Goal: Task Accomplishment & Management: Manage account settings

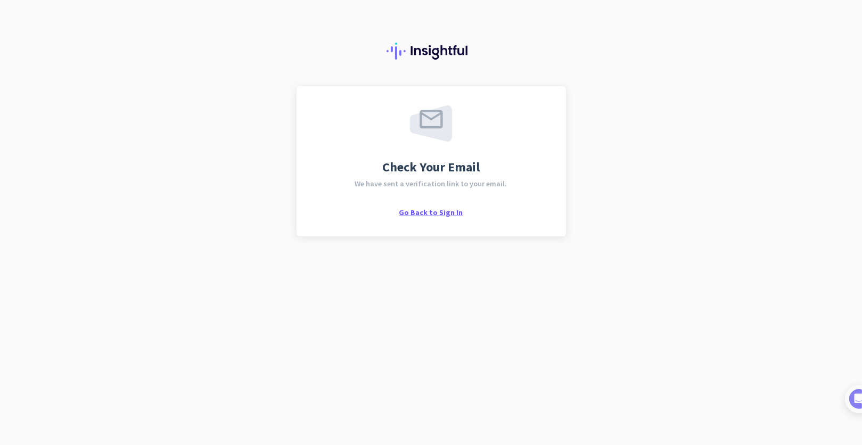
click at [427, 213] on span "Go Back to Sign In" at bounding box center [431, 213] width 64 height 10
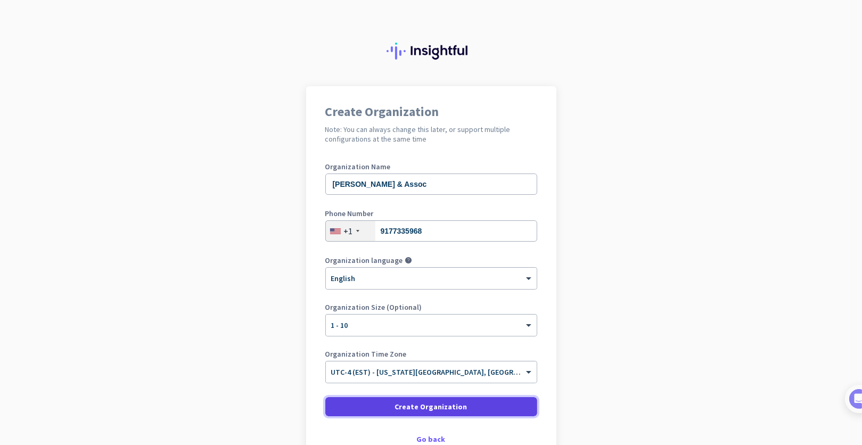
click at [444, 407] on span "Create Organization" at bounding box center [431, 406] width 72 height 11
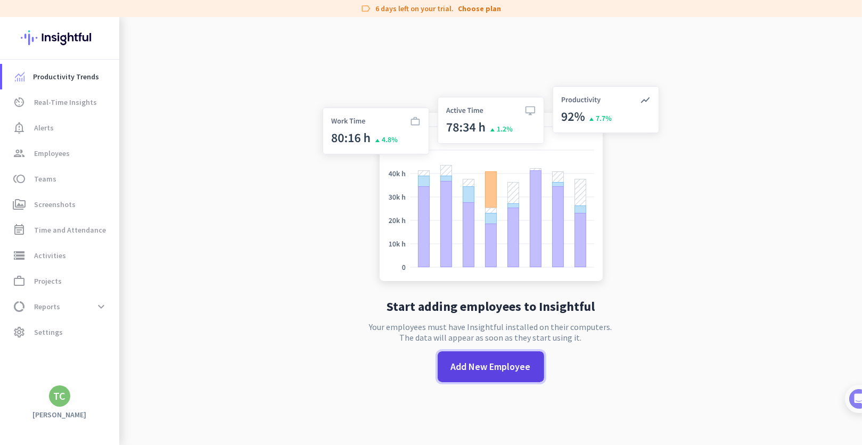
click at [498, 369] on span "Add New Employee" at bounding box center [491, 367] width 80 height 14
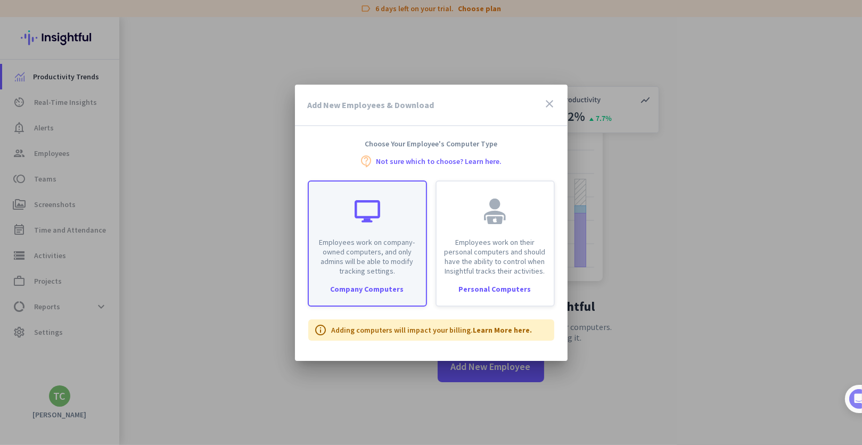
click at [398, 276] on div "Employees work on company-owned computers, and only admins will be able to modi…" at bounding box center [367, 243] width 119 height 126
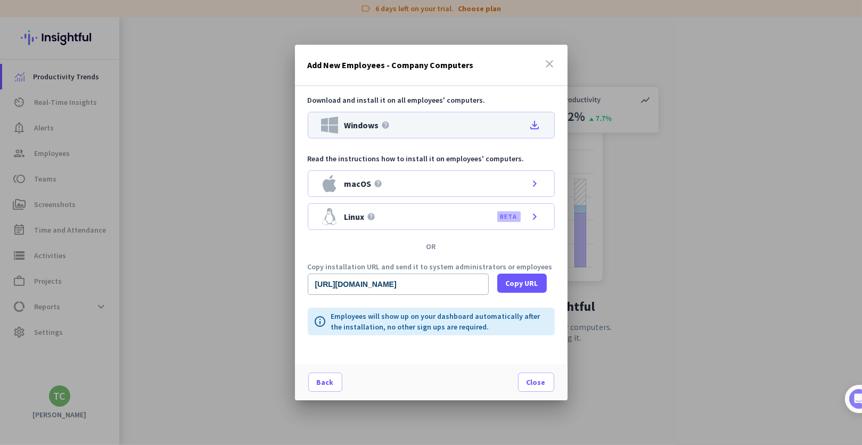
click at [539, 126] on icon "file_download" at bounding box center [535, 125] width 13 height 13
click at [547, 61] on icon "close" at bounding box center [550, 63] width 13 height 13
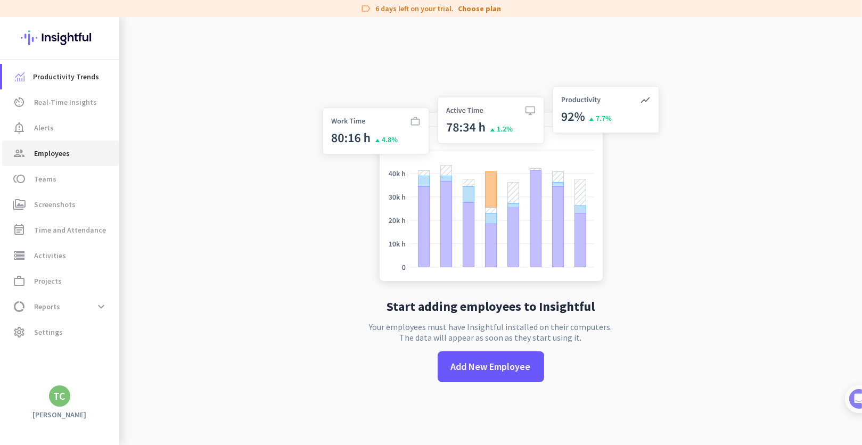
click at [46, 149] on span "Employees" at bounding box center [52, 153] width 36 height 13
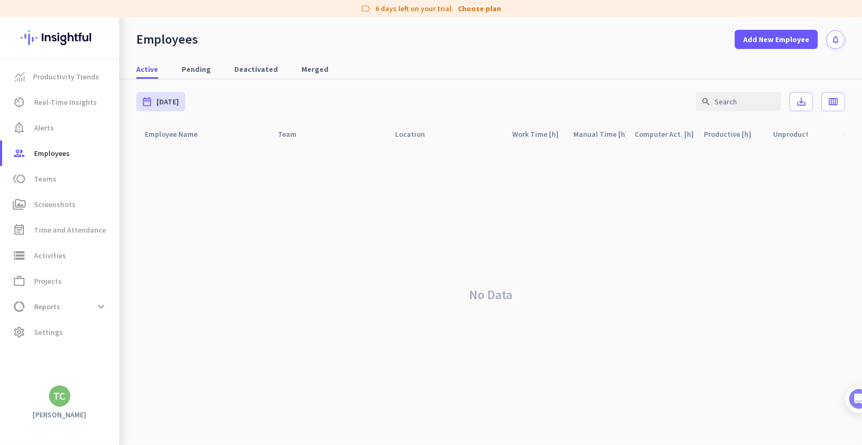
click at [549, 305] on div "No Data" at bounding box center [490, 294] width 709 height 301
click at [784, 40] on span "Add New Employee" at bounding box center [776, 39] width 66 height 11
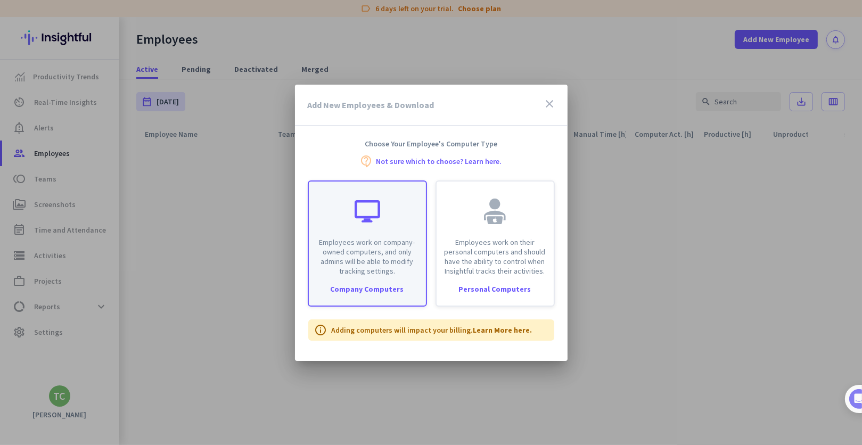
click at [413, 270] on p "Employees work on company-owned computers, and only admins will be able to modi…" at bounding box center [367, 256] width 104 height 38
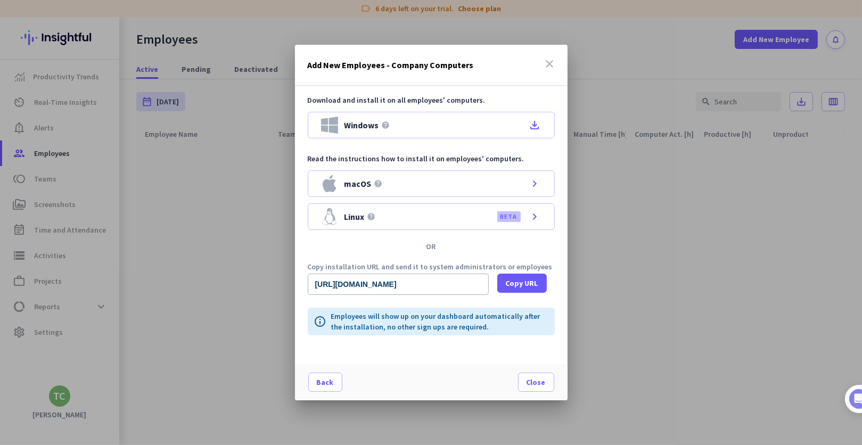
click at [547, 63] on icon "close" at bounding box center [550, 63] width 13 height 13
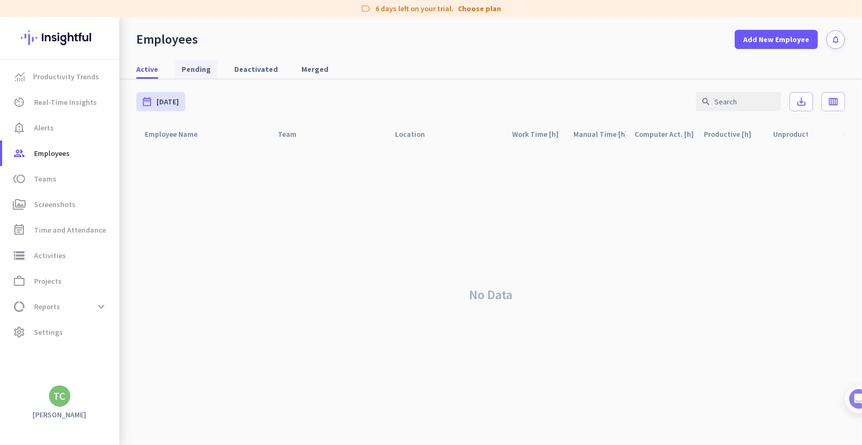
click at [199, 70] on span "Pending" at bounding box center [196, 69] width 29 height 11
click at [62, 410] on h3 "[PERSON_NAME]" at bounding box center [59, 415] width 119 height 10
click at [60, 398] on div "TC" at bounding box center [60, 396] width 12 height 11
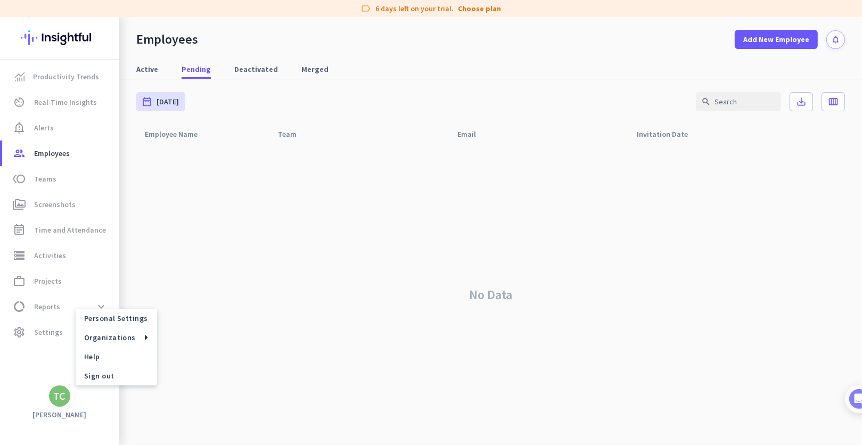
click at [29, 334] on div at bounding box center [431, 222] width 862 height 445
click at [34, 334] on span "Settings" at bounding box center [48, 332] width 29 height 13
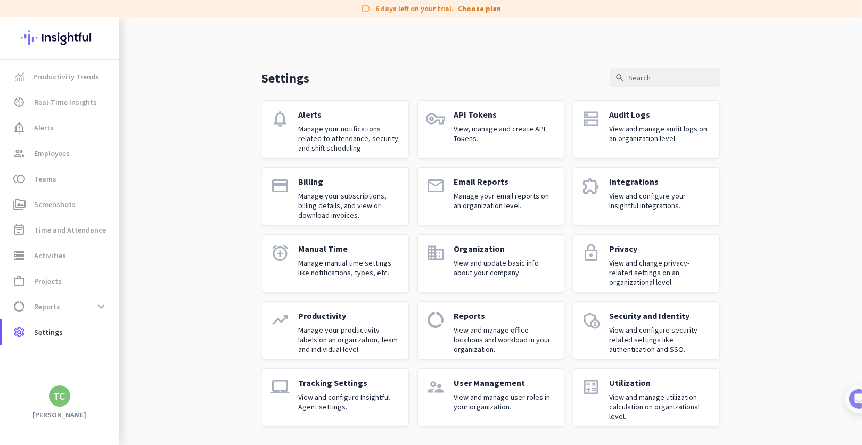
click at [640, 267] on p "View and change privacy-related settings on an organizational level." at bounding box center [660, 272] width 101 height 29
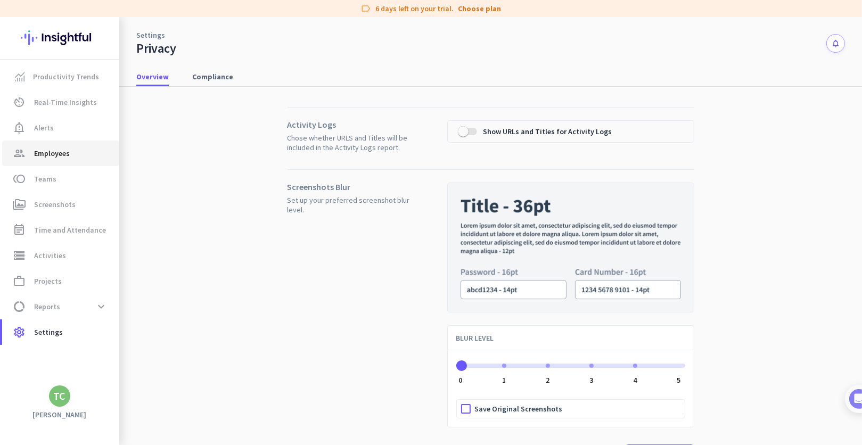
click at [70, 154] on span "group Employees" at bounding box center [61, 153] width 100 height 13
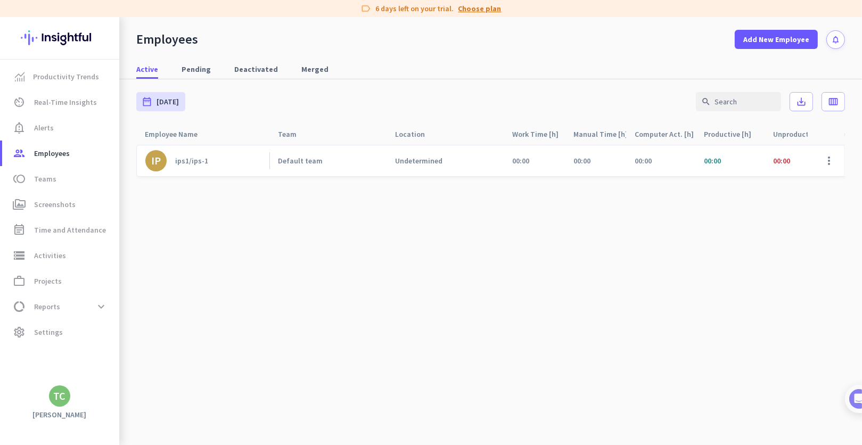
click at [475, 12] on link "Choose plan" at bounding box center [479, 8] width 43 height 11
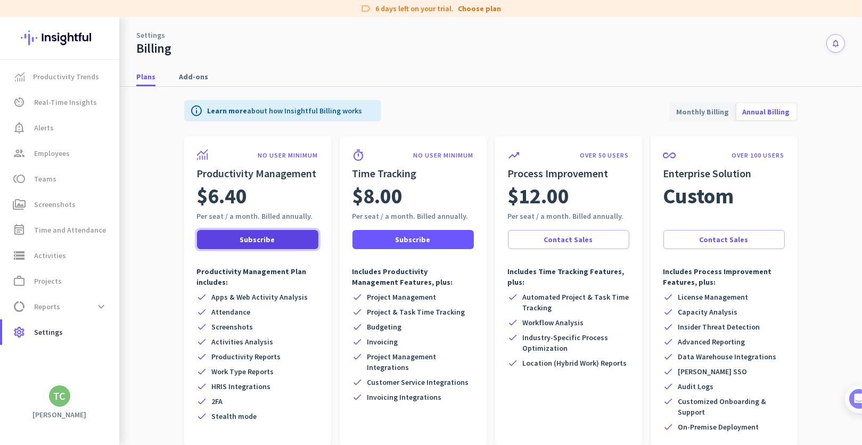
click at [265, 239] on span "Subscribe" at bounding box center [257, 239] width 35 height 11
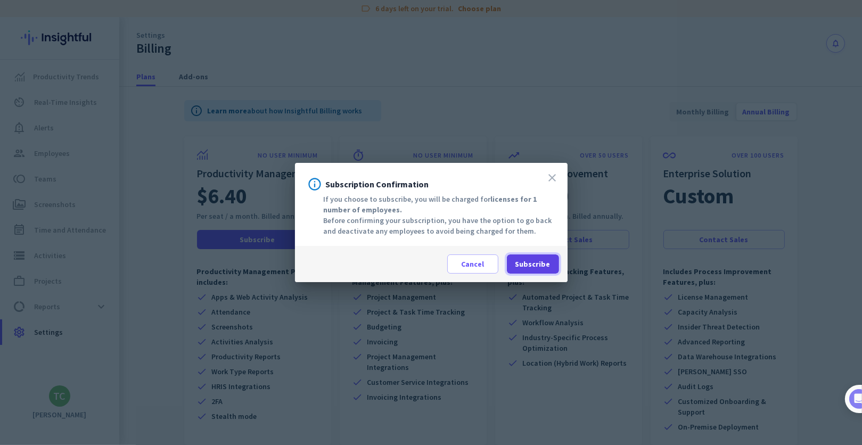
click at [538, 264] on span "Subscribe" at bounding box center [532, 264] width 35 height 11
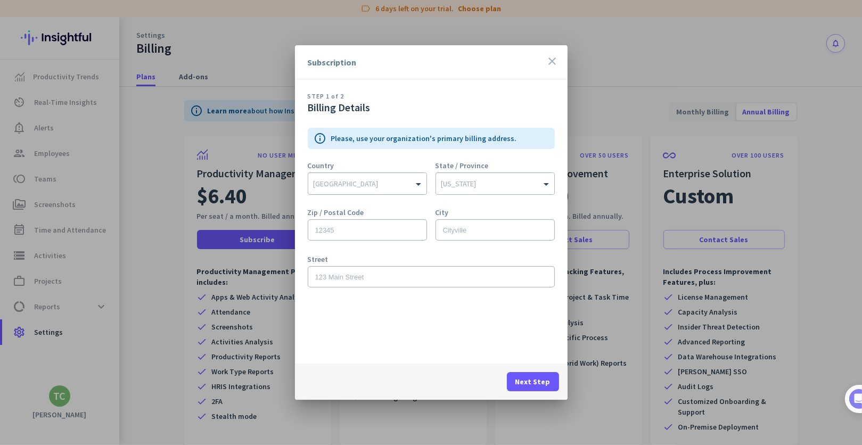
click at [385, 177] on div at bounding box center [367, 181] width 118 height 11
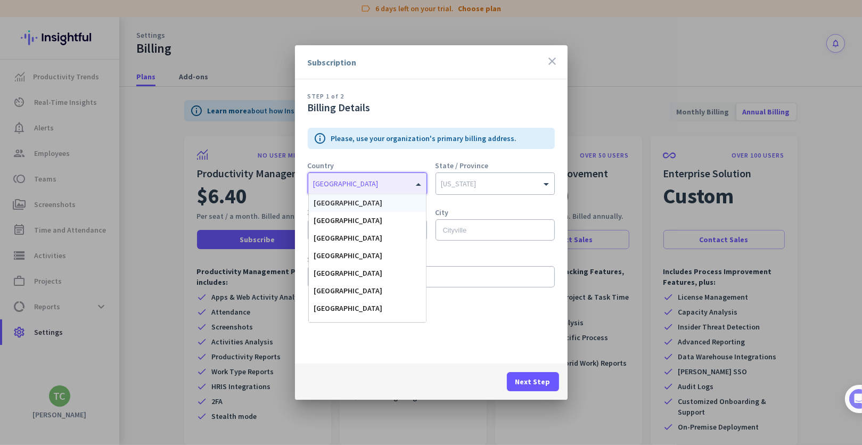
click at [365, 202] on div "[GEOGRAPHIC_DATA]" at bounding box center [367, 203] width 117 height 18
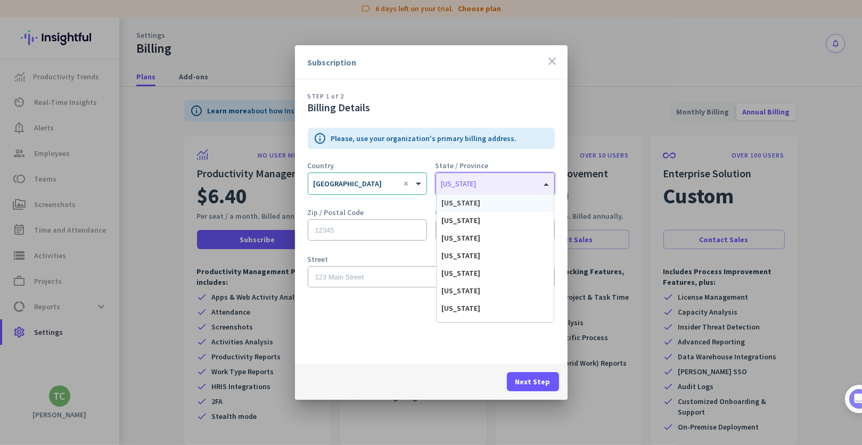
click at [500, 182] on input "text" at bounding box center [484, 182] width 86 height 8
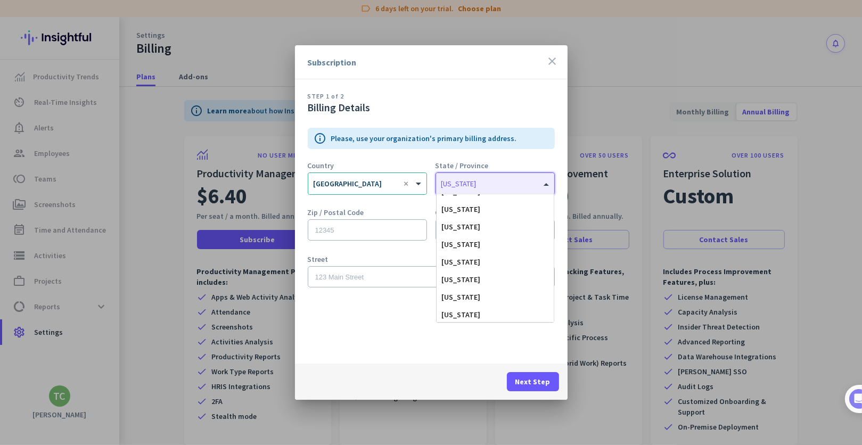
scroll to position [160, 0]
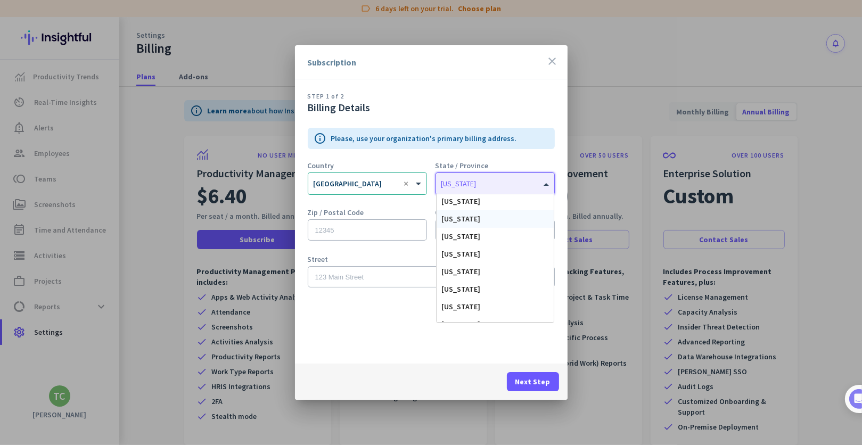
click at [473, 221] on div "[US_STATE]" at bounding box center [495, 219] width 117 height 18
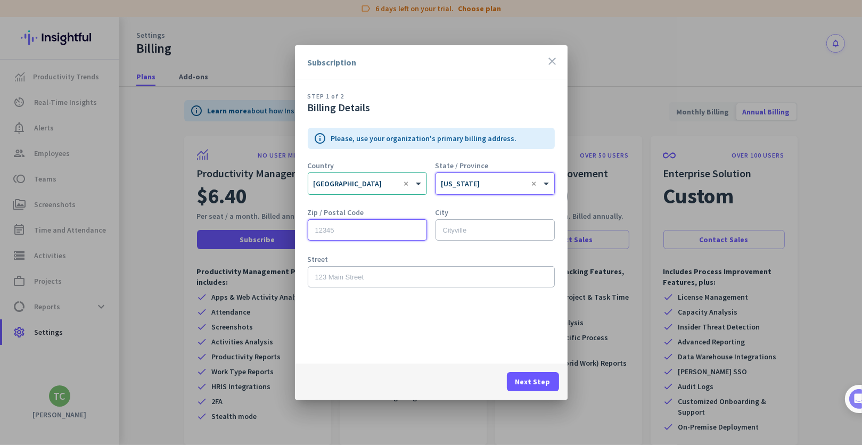
click at [347, 234] on input "text" at bounding box center [367, 229] width 119 height 21
drag, startPoint x: 463, startPoint y: 55, endPoint x: 562, endPoint y: 15, distance: 107.0
click at [562, 15] on div "Subscription close STEP 1 of 2 Billing Details info Please, use your organizati…" at bounding box center [431, 222] width 862 height 445
click at [443, 137] on p "Please, use your organization's primary billing address." at bounding box center [424, 138] width 186 height 11
click at [349, 232] on input "text" at bounding box center [367, 229] width 119 height 21
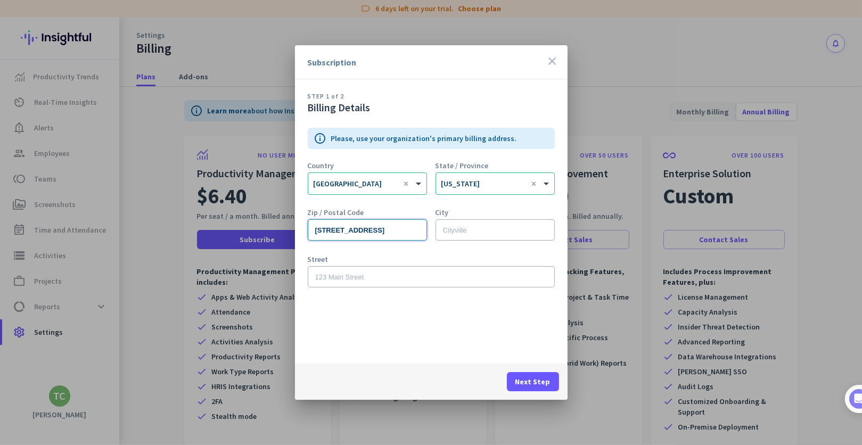
type input "[STREET_ADDRESS]"
drag, startPoint x: 400, startPoint y: 228, endPoint x: 36, endPoint y: 257, distance: 365.3
click at [52, 257] on div "Subscription close STEP 1 of 2 Billing Details info Please, use your organizati…" at bounding box center [431, 222] width 862 height 445
click at [414, 281] on input "text" at bounding box center [431, 276] width 247 height 21
paste input "[STREET_ADDRESS]"
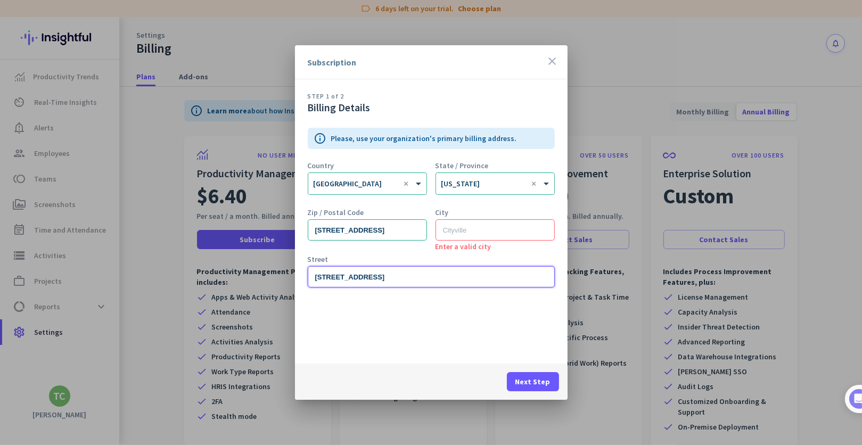
type input "[STREET_ADDRESS]"
drag, startPoint x: 412, startPoint y: 229, endPoint x: 7, endPoint y: 283, distance: 408.1
click at [34, 274] on div "Subscription close STEP 1 of 2 Billing Details info Please, use your organizati…" at bounding box center [431, 222] width 862 height 445
type input "34134"
click at [499, 234] on input "text" at bounding box center [494, 229] width 119 height 21
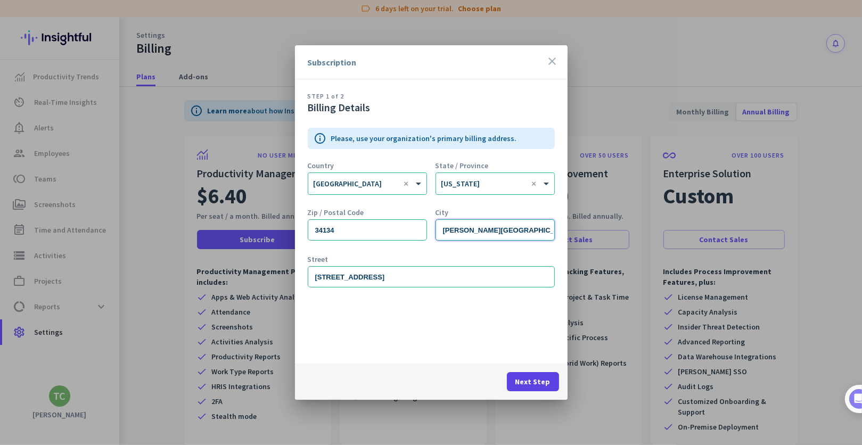
type input "[PERSON_NAME][GEOGRAPHIC_DATA]"
click at [537, 381] on span "Next Step" at bounding box center [532, 381] width 35 height 11
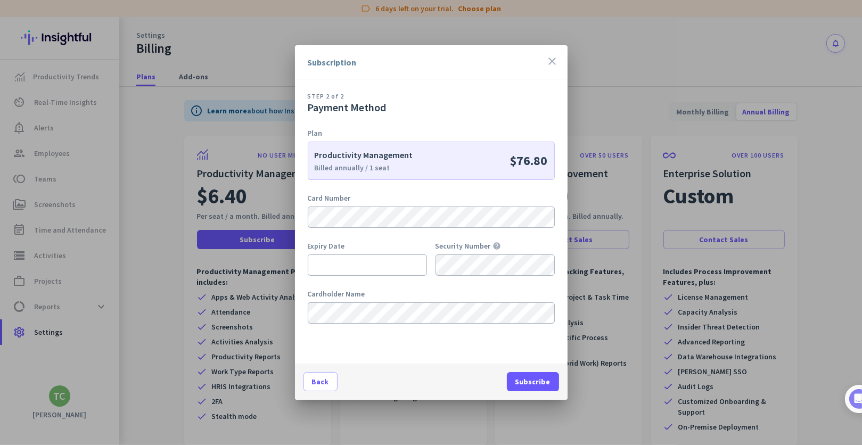
click at [459, 85] on div "STEP 2 of 2 Payment Method Plan Productivity Management Billed annually / 1 sea…" at bounding box center [431, 221] width 273 height 284
drag, startPoint x: 434, startPoint y: 48, endPoint x: 639, endPoint y: 109, distance: 213.1
click at [800, 100] on div "Subscription close STEP 2 of 2 Payment Method Plan Productivity Management Bill…" at bounding box center [431, 222] width 862 height 445
drag, startPoint x: 492, startPoint y: 54, endPoint x: 627, endPoint y: 68, distance: 135.4
click at [694, 56] on div "Subscription close STEP 2 of 2 Payment Method Plan Productivity Management Bill…" at bounding box center [431, 222] width 862 height 445
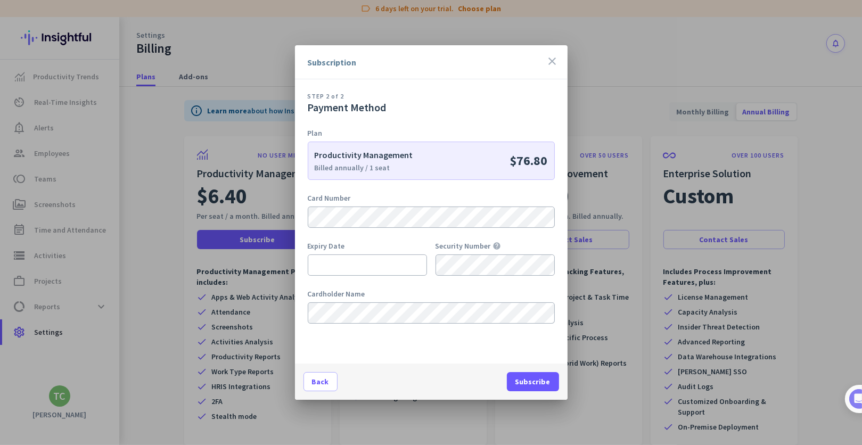
click at [555, 63] on icon "close" at bounding box center [552, 61] width 13 height 13
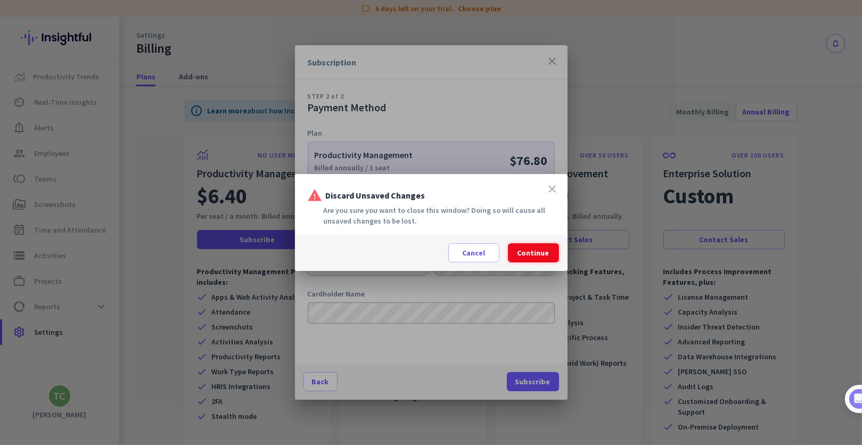
click at [522, 254] on span "Continue" at bounding box center [533, 253] width 32 height 11
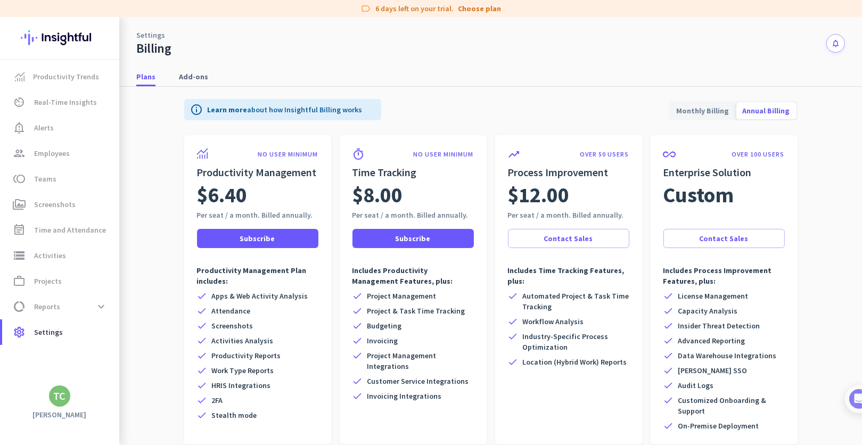
scroll to position [0, 0]
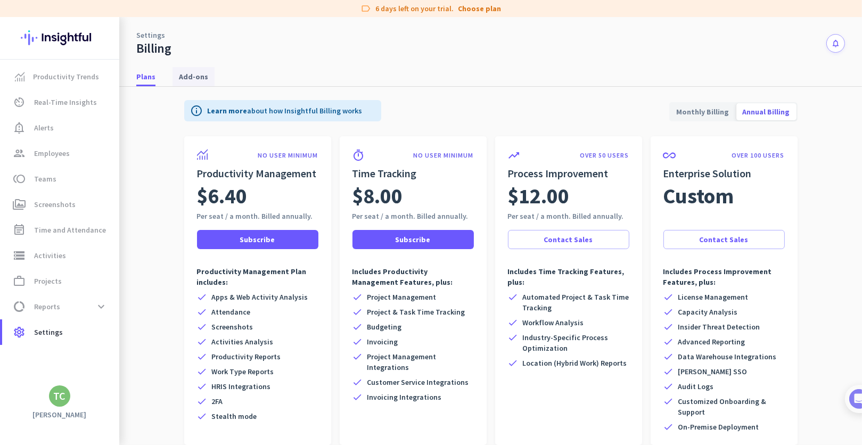
click at [195, 74] on span "Add-ons" at bounding box center [193, 76] width 29 height 11
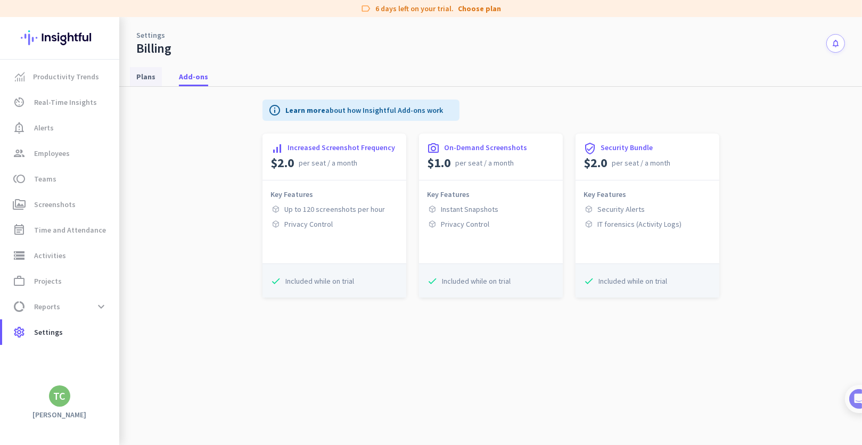
click at [141, 70] on span "Plans" at bounding box center [145, 76] width 19 height 19
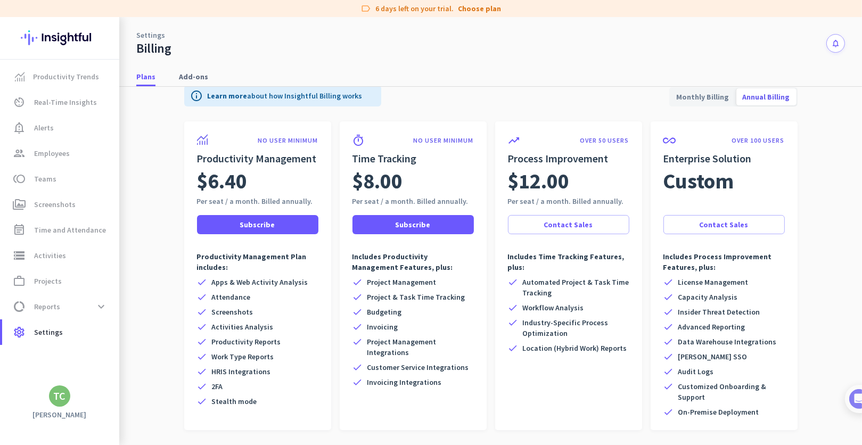
scroll to position [43, 0]
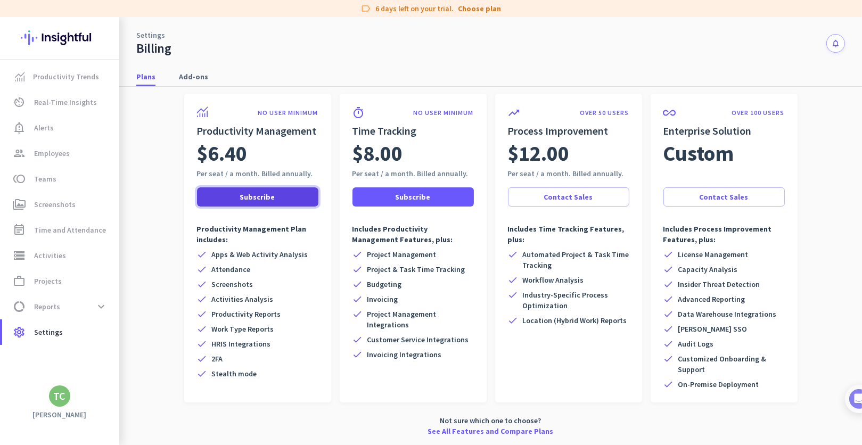
click at [254, 199] on span "Subscribe" at bounding box center [257, 197] width 35 height 11
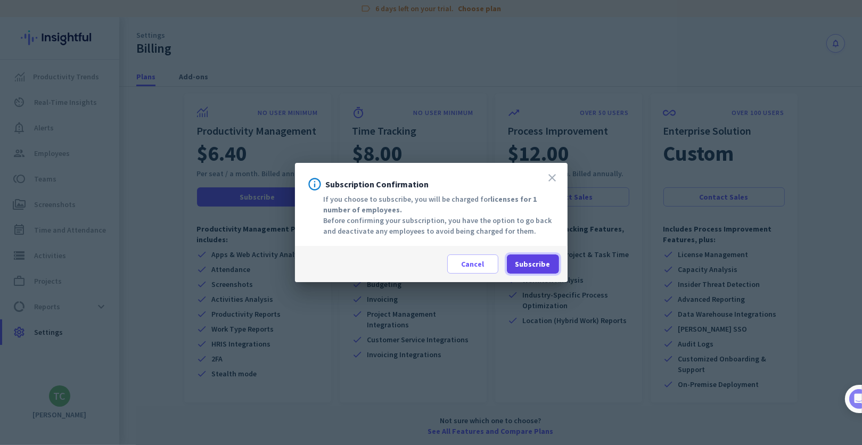
click at [534, 268] on span "Subscribe" at bounding box center [532, 264] width 35 height 11
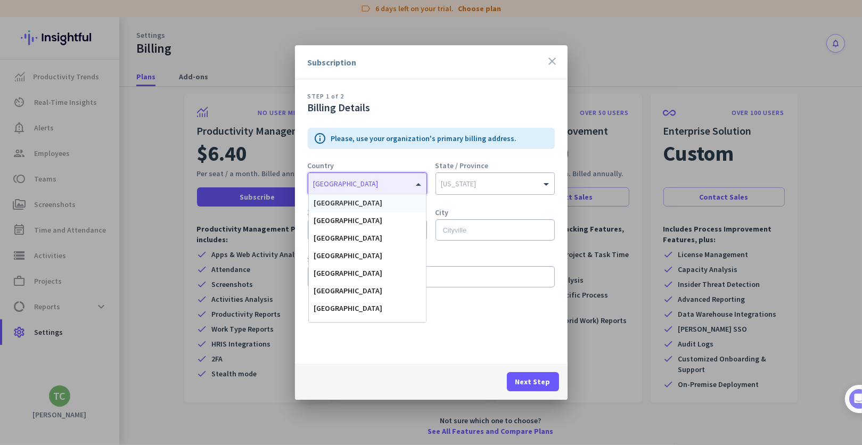
click at [379, 185] on input "text" at bounding box center [357, 182] width 86 height 8
click at [366, 209] on div "[GEOGRAPHIC_DATA]" at bounding box center [367, 203] width 117 height 18
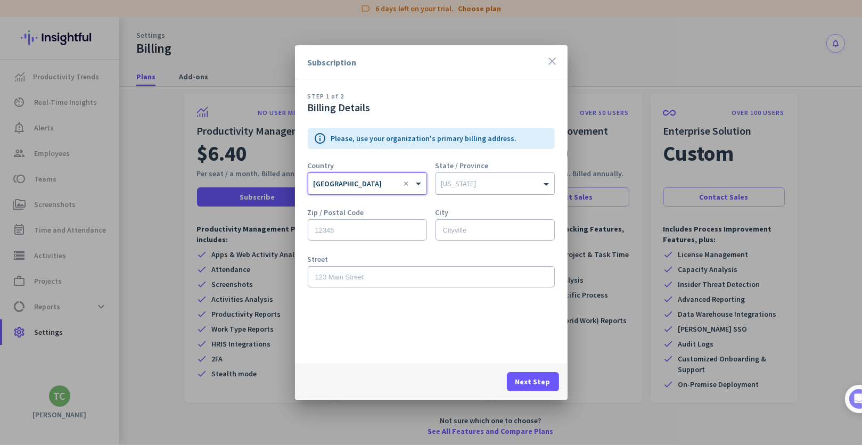
click at [460, 185] on input "text" at bounding box center [484, 182] width 86 height 8
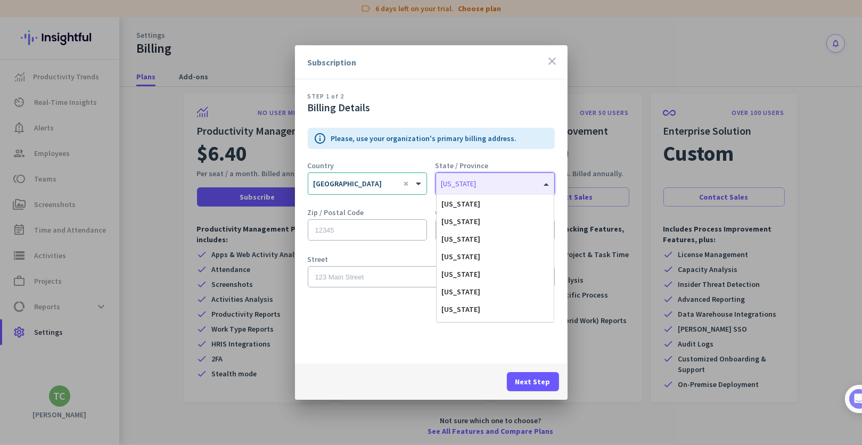
scroll to position [106, 0]
click at [481, 269] on div "[US_STATE]" at bounding box center [495, 273] width 117 height 18
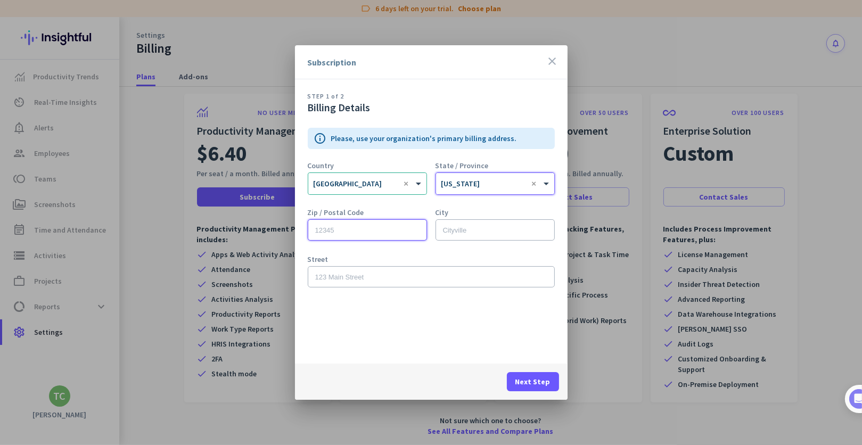
click at [345, 228] on input "text" at bounding box center [367, 229] width 119 height 21
type input "34134"
click at [523, 226] on input "text" at bounding box center [494, 229] width 119 height 21
type input "N"
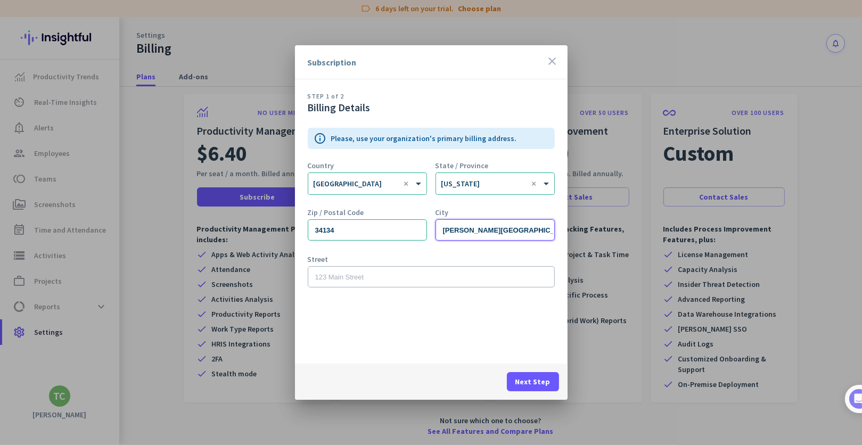
type input "[PERSON_NAME][GEOGRAPHIC_DATA]"
click at [445, 274] on input "text" at bounding box center [431, 276] width 247 height 21
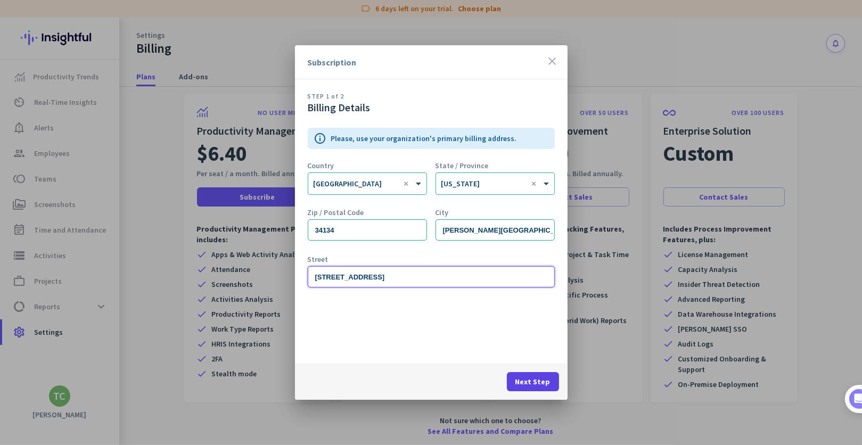
type input "[STREET_ADDRESS]"
click at [522, 381] on span "Next Step" at bounding box center [532, 381] width 35 height 11
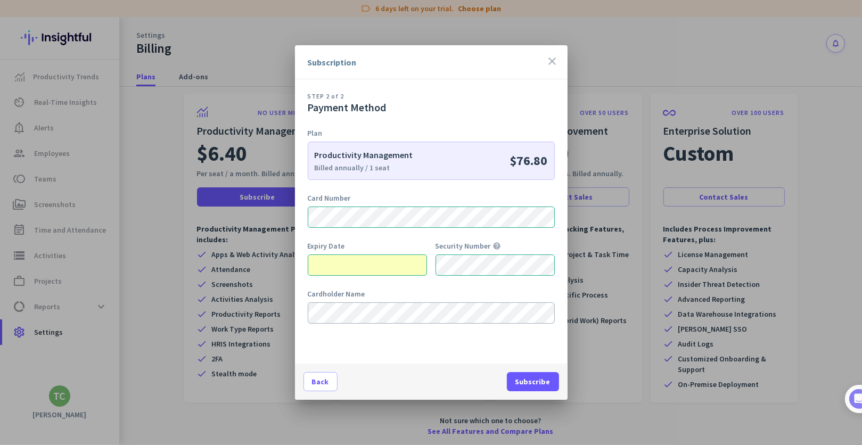
type input "T"
click at [539, 386] on span "Subscribe" at bounding box center [532, 381] width 35 height 11
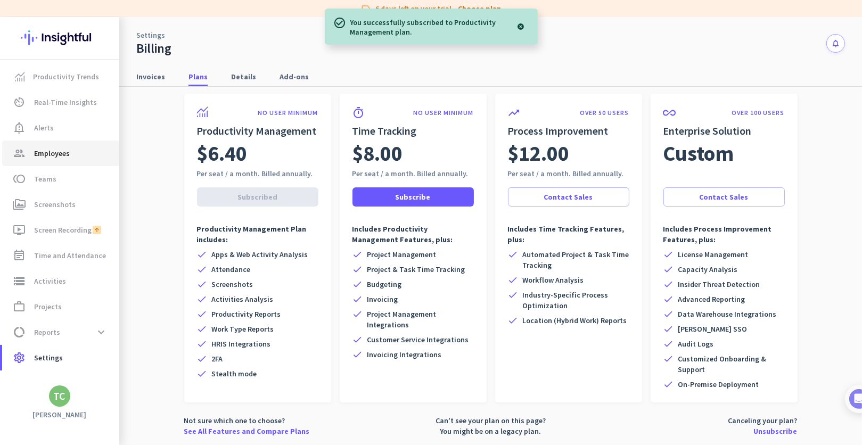
click at [60, 154] on span "Employees" at bounding box center [52, 153] width 36 height 13
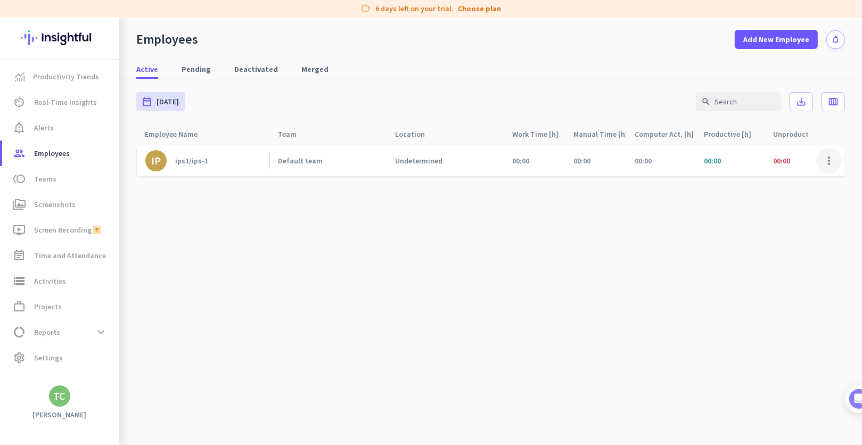
click at [830, 164] on span at bounding box center [829, 161] width 26 height 26
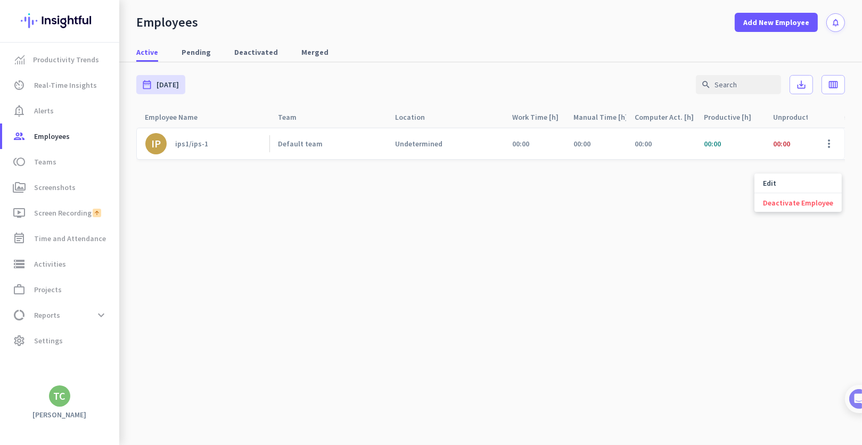
click at [293, 146] on div at bounding box center [431, 222] width 862 height 445
click at [158, 142] on div "IP" at bounding box center [156, 143] width 10 height 11
click at [407, 144] on div "Undetermined" at bounding box center [418, 144] width 47 height 10
click at [306, 146] on div "Default team" at bounding box center [300, 144] width 45 height 10
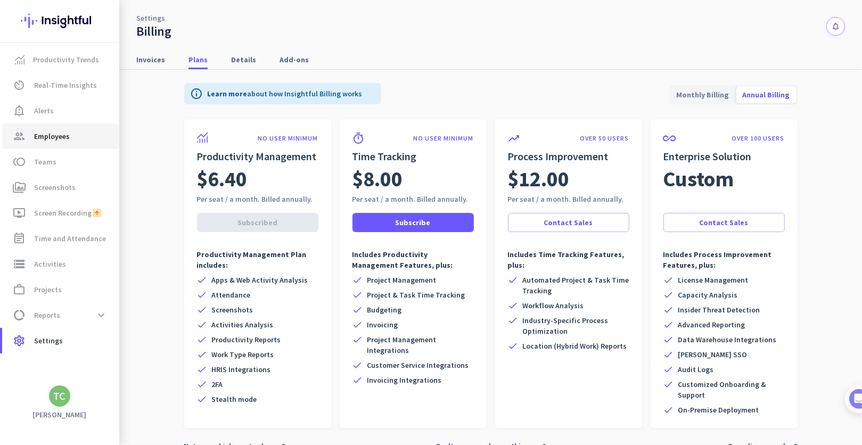
click at [50, 137] on span "Employees" at bounding box center [52, 136] width 36 height 13
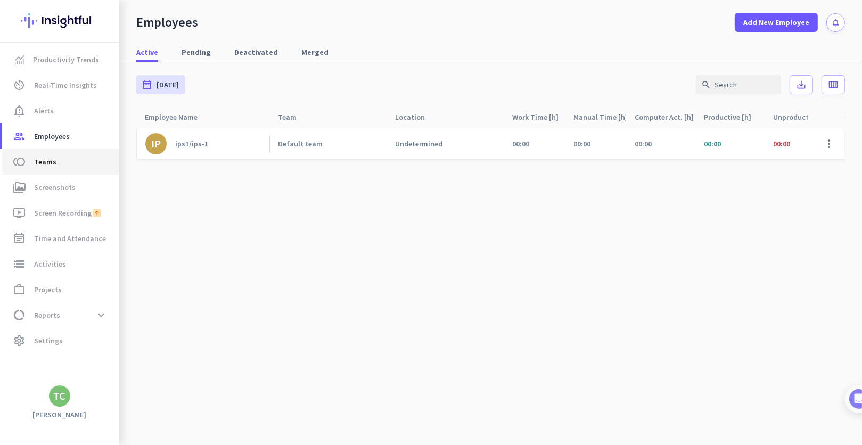
click at [52, 159] on span "Teams" at bounding box center [45, 161] width 22 height 13
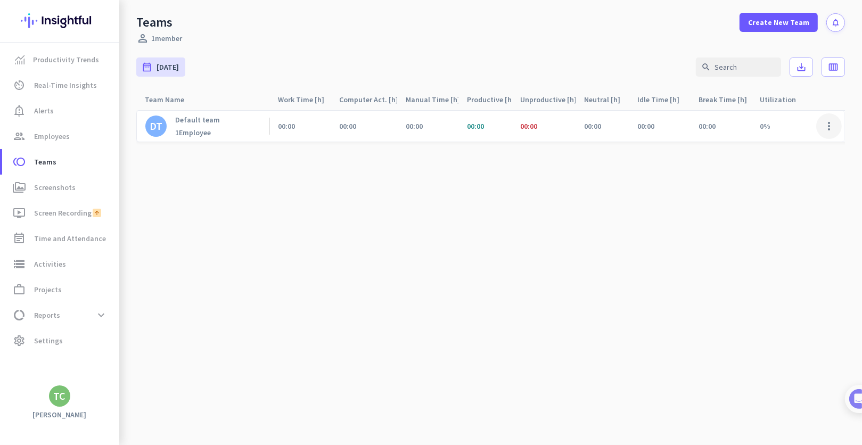
click at [836, 129] on span at bounding box center [829, 126] width 26 height 26
click at [796, 150] on span "Edit" at bounding box center [800, 148] width 66 height 11
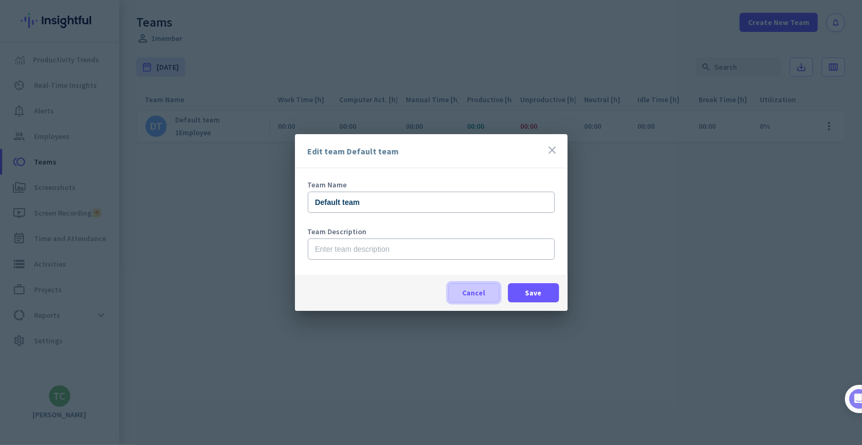
click at [464, 292] on span "Cancel" at bounding box center [473, 292] width 23 height 11
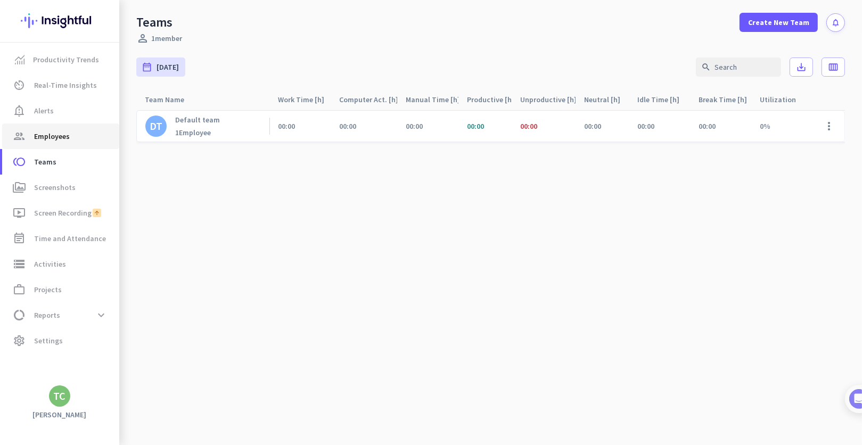
click at [56, 134] on span "Employees" at bounding box center [52, 136] width 36 height 13
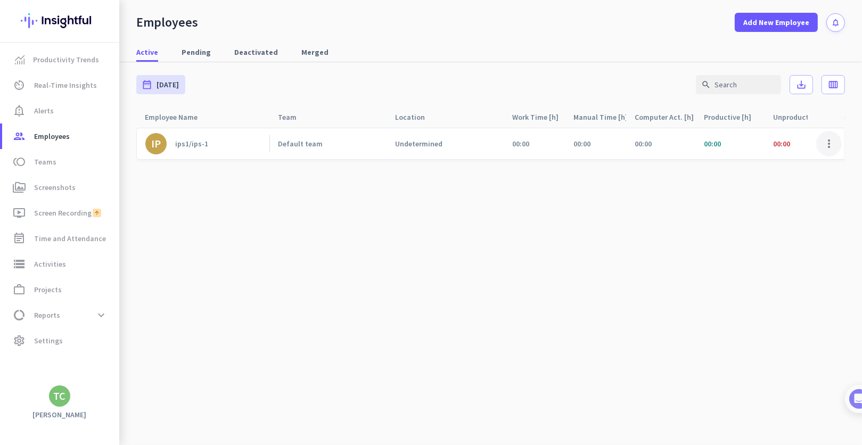
click at [830, 142] on span at bounding box center [829, 144] width 26 height 26
click at [808, 169] on span "Edit" at bounding box center [798, 166] width 70 height 11
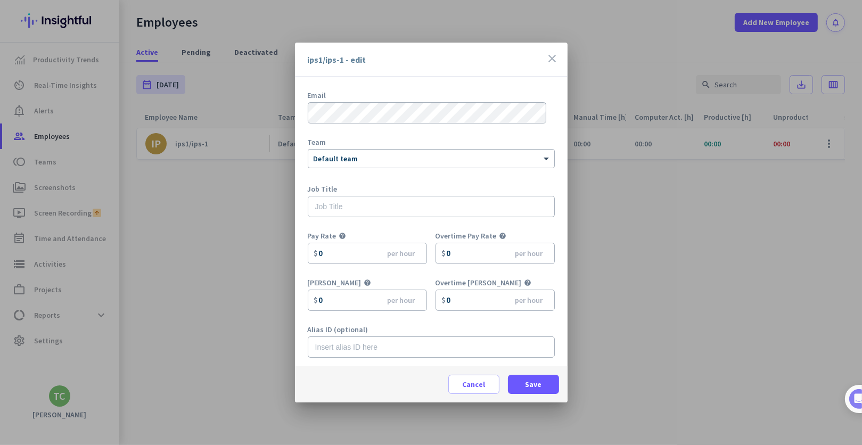
scroll to position [47, 0]
click at [481, 393] on span at bounding box center [474, 385] width 50 height 26
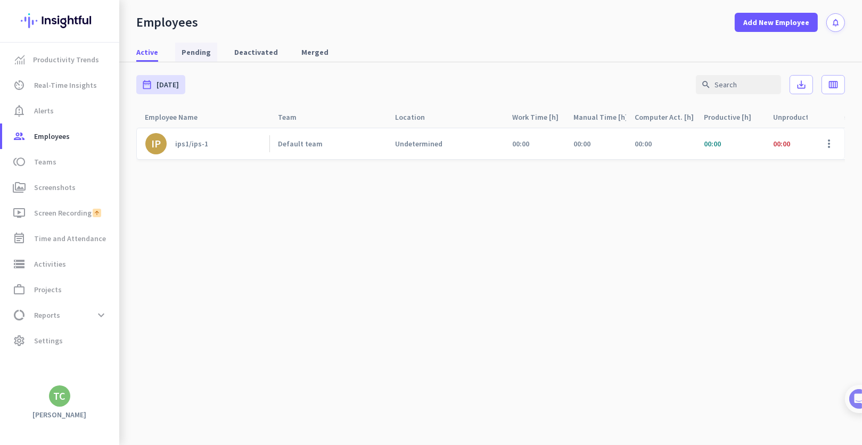
click at [196, 52] on span "Pending" at bounding box center [196, 52] width 29 height 11
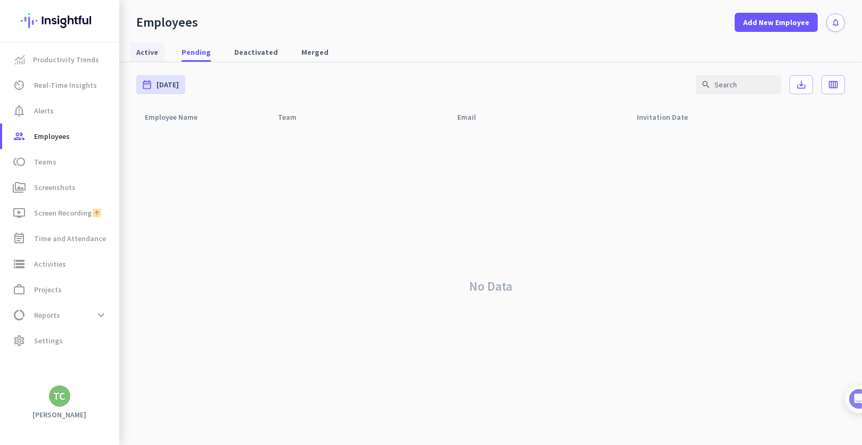
click at [151, 55] on span "Active" at bounding box center [147, 52] width 22 height 11
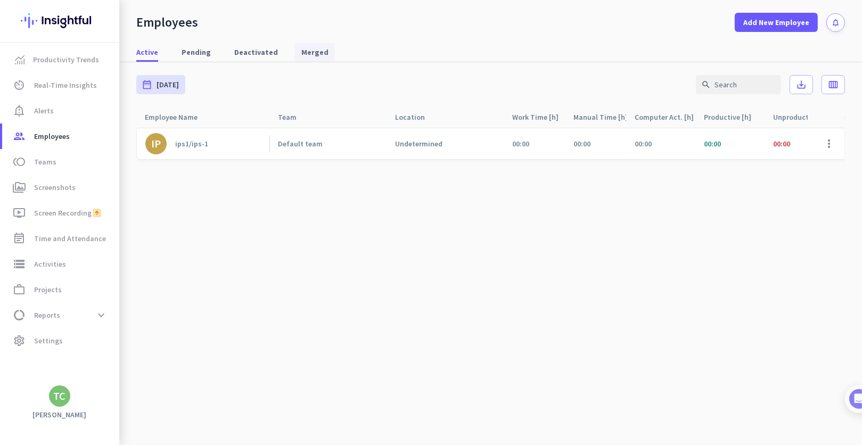
click at [309, 51] on span "Merged" at bounding box center [314, 52] width 27 height 11
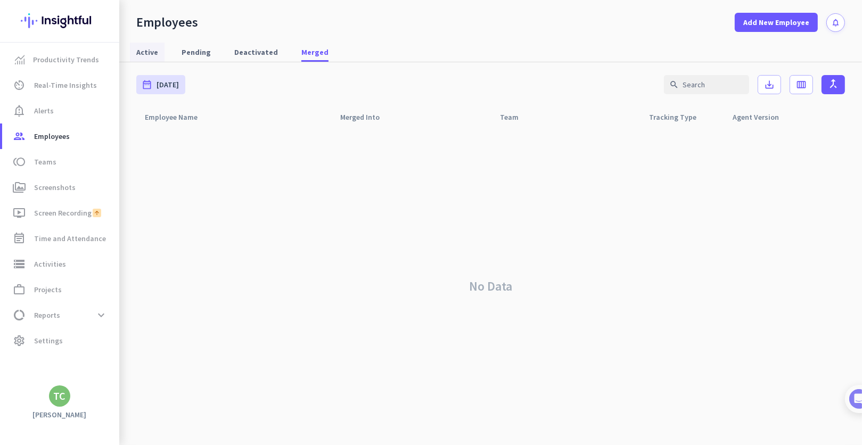
click at [150, 53] on span "Active" at bounding box center [147, 52] width 22 height 11
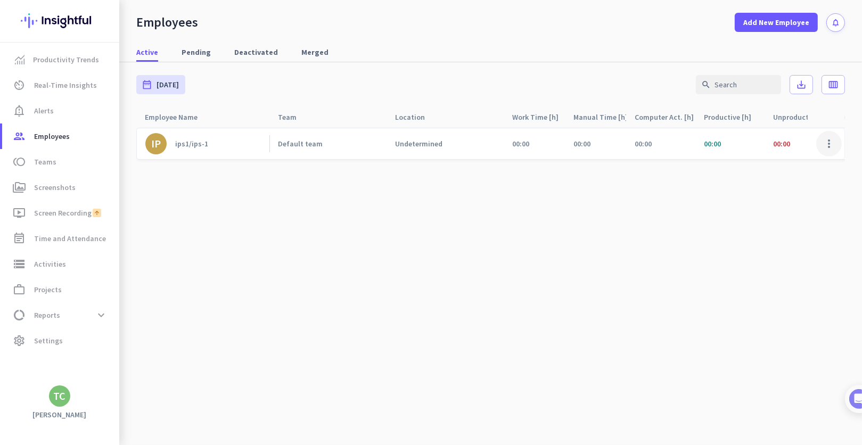
click at [834, 144] on span at bounding box center [829, 144] width 26 height 26
click at [685, 298] on div at bounding box center [431, 222] width 862 height 445
click at [59, 84] on span "Real-Time Insights" at bounding box center [65, 85] width 63 height 13
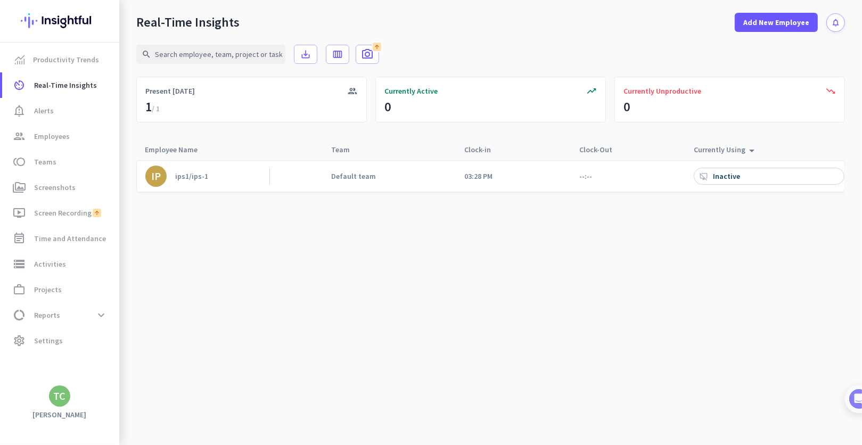
click at [179, 178] on div "ips1/ips-1" at bounding box center [191, 176] width 33 height 10
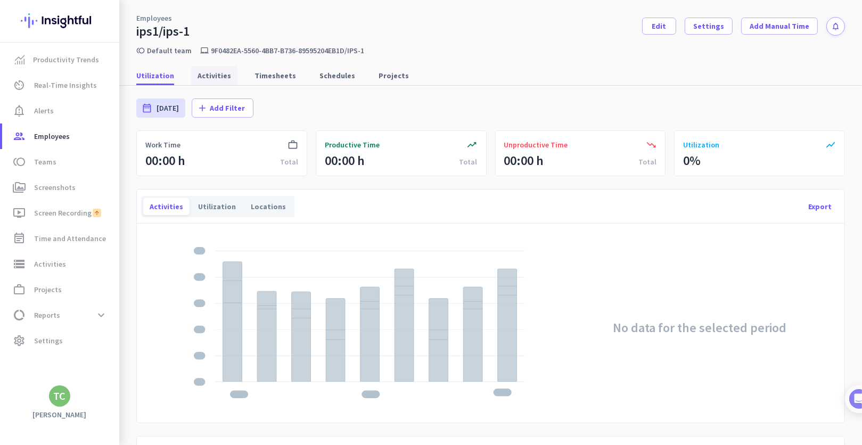
click at [201, 78] on span "Activities" at bounding box center [215, 75] width 34 height 11
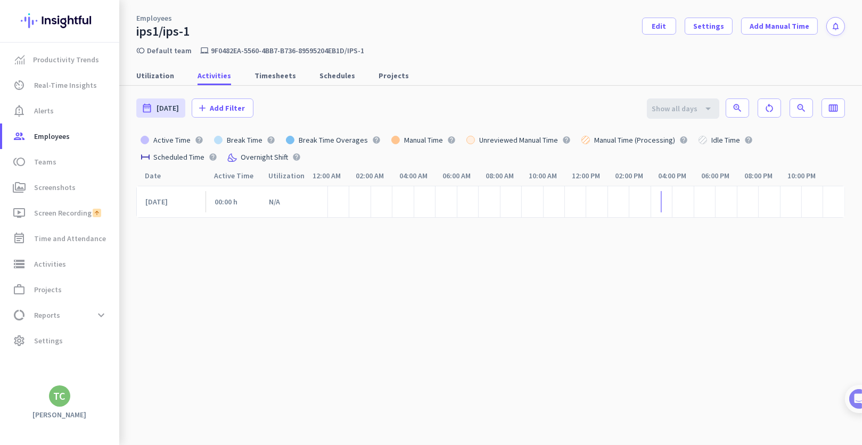
scroll to position [5, 0]
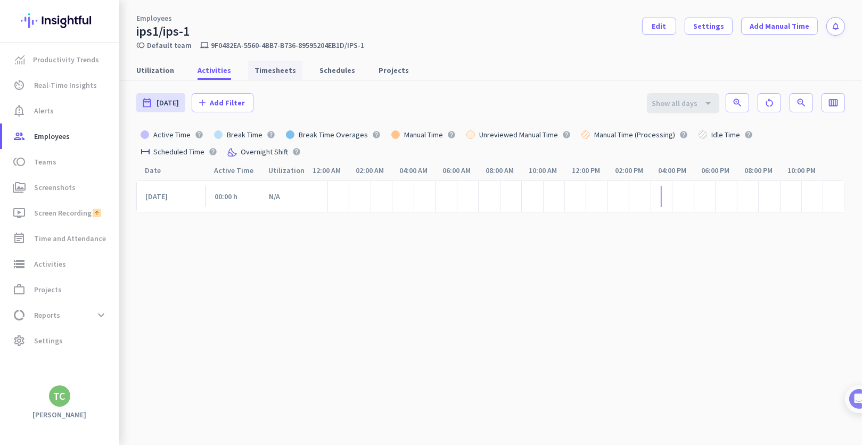
click at [258, 71] on span "Timesheets" at bounding box center [275, 70] width 42 height 11
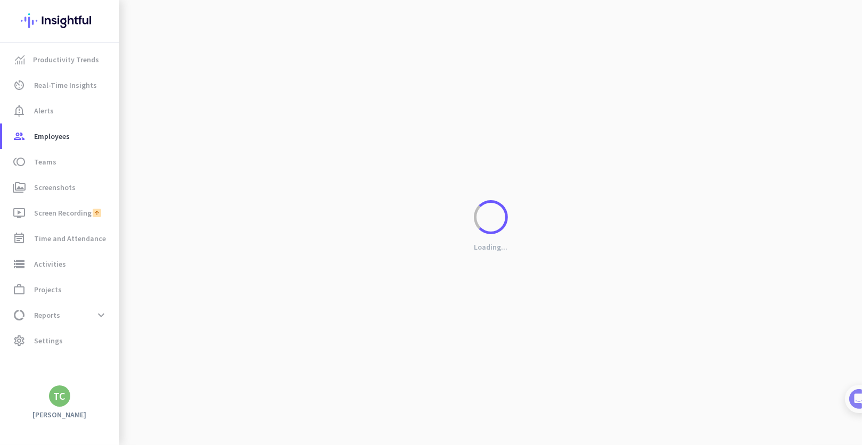
scroll to position [0, 0]
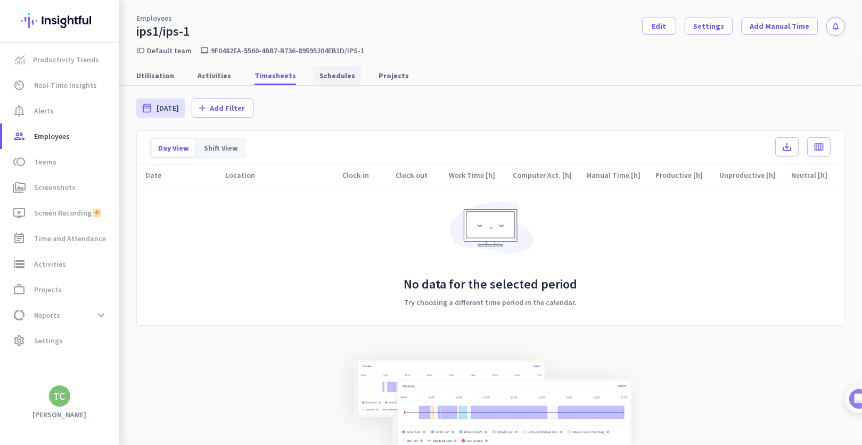
click at [319, 74] on span "Schedules" at bounding box center [337, 75] width 36 height 11
type input "[DATE] - [DATE]"
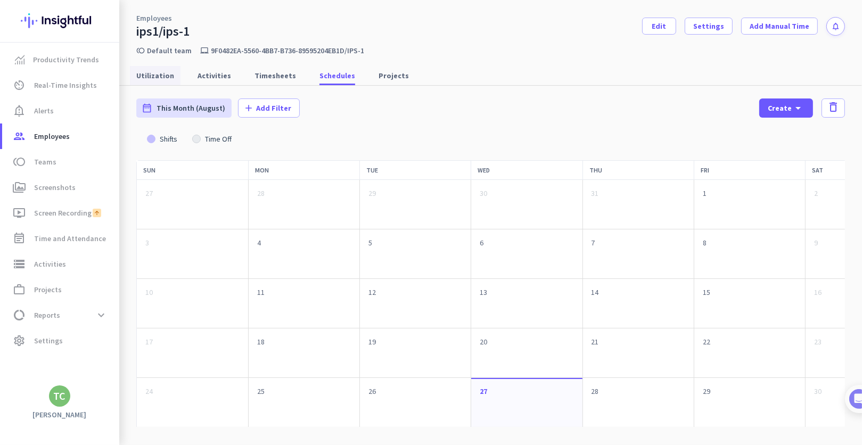
click at [170, 78] on span "Utilization" at bounding box center [155, 75] width 38 height 11
type input "[DATE] - [DATE]"
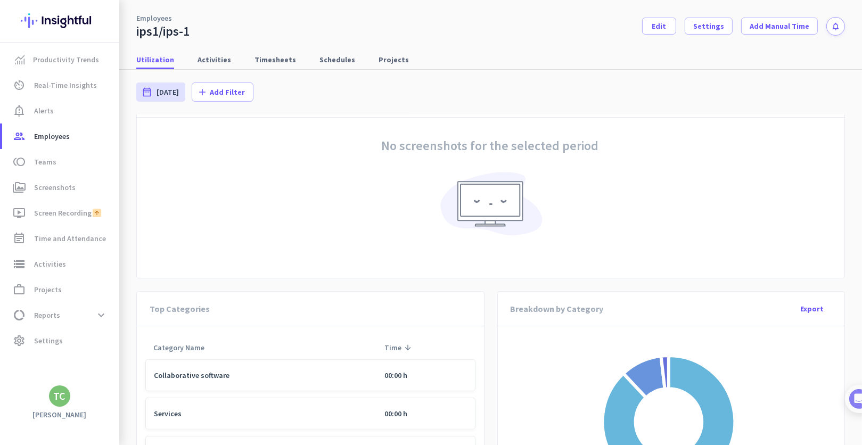
scroll to position [266, 0]
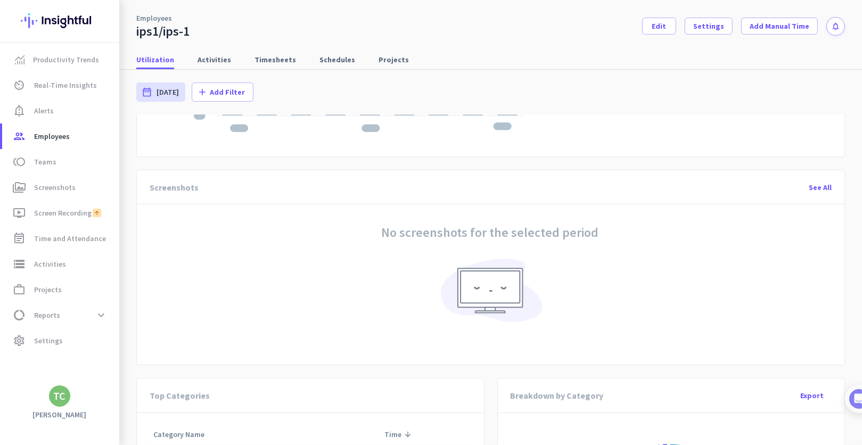
click at [830, 185] on div "See All" at bounding box center [820, 188] width 40 height 26
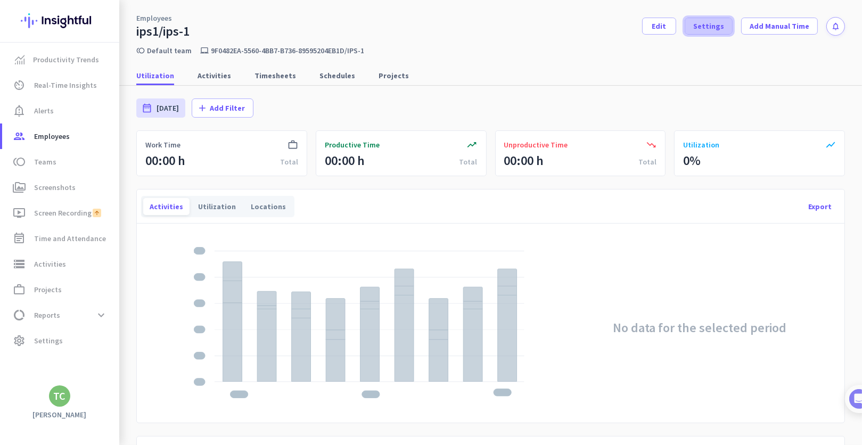
click at [698, 26] on span "Settings" at bounding box center [708, 26] width 31 height 11
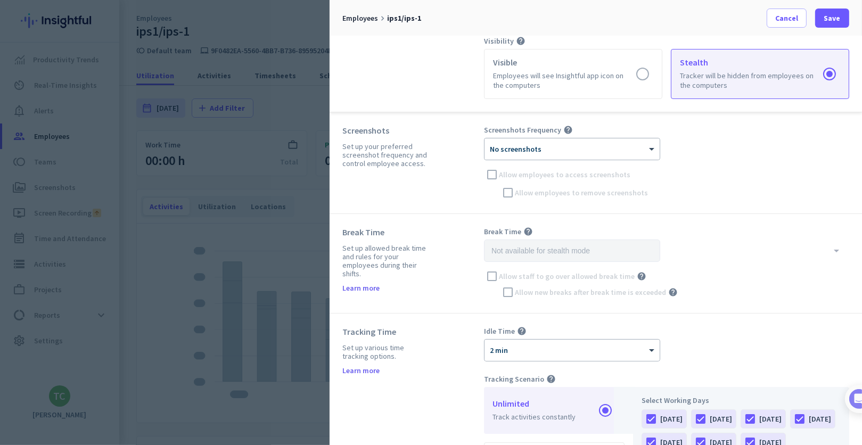
scroll to position [106, 0]
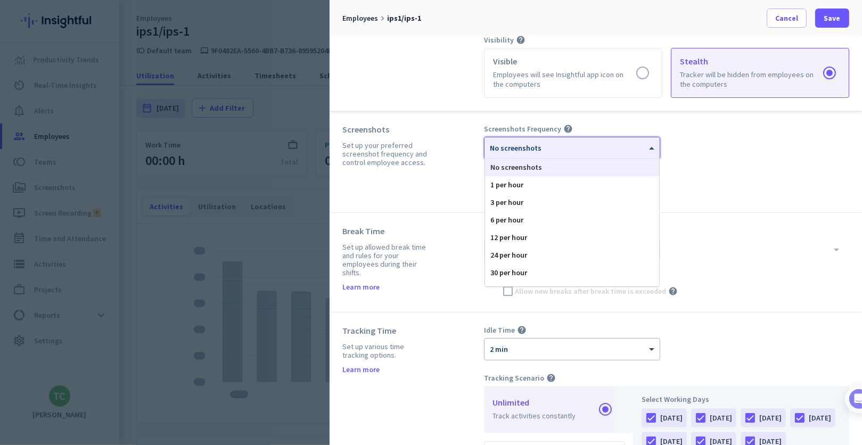
click at [634, 144] on div at bounding box center [571, 144] width 175 height 9
click at [614, 187] on div "1 per hour" at bounding box center [572, 185] width 174 height 18
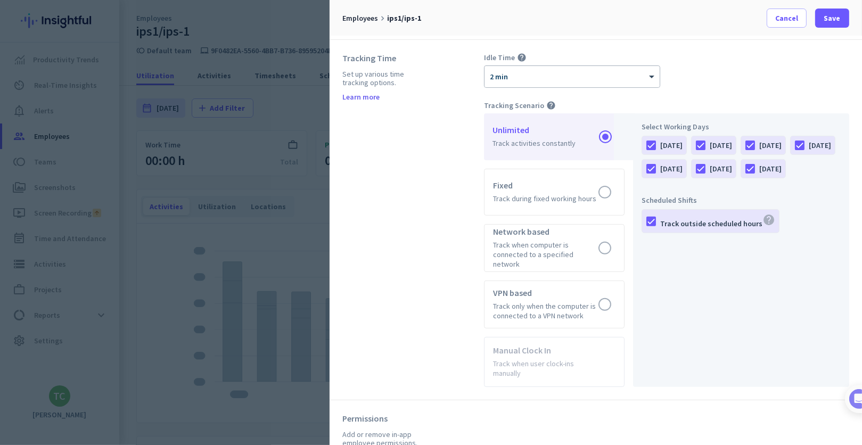
scroll to position [426, 0]
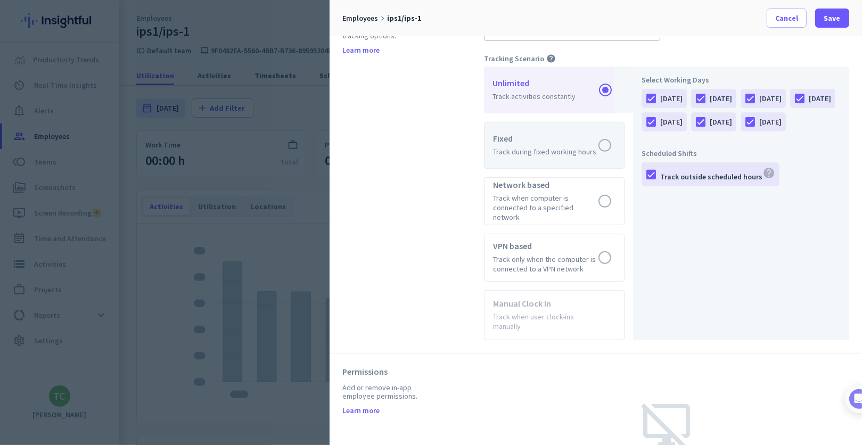
click at [606, 141] on label at bounding box center [553, 145] width 139 height 46
click at [0, 0] on input "radio" at bounding box center [0, 0] width 0 height 0
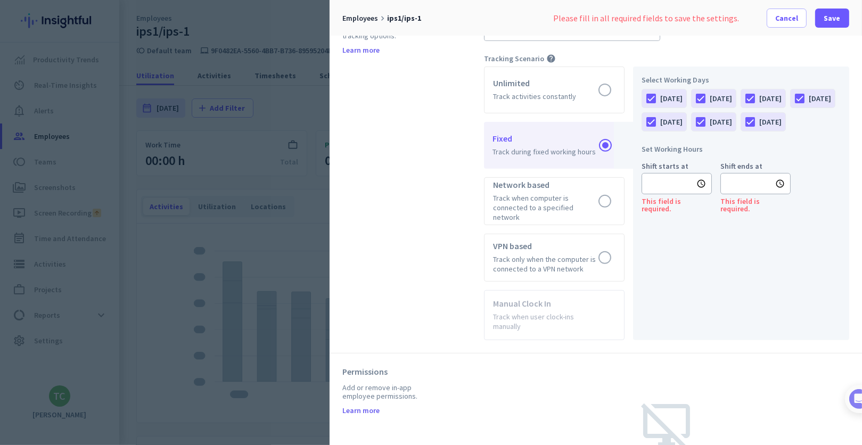
click at [702, 188] on icon "schedule" at bounding box center [701, 184] width 10 height 10
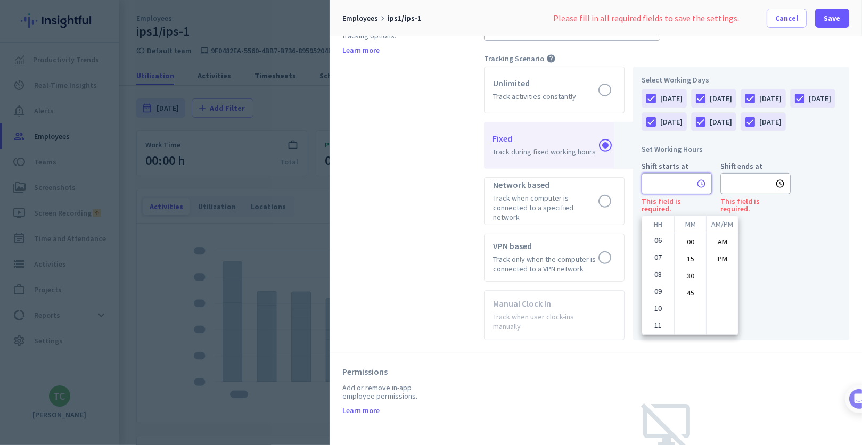
scroll to position [103, 0]
click at [653, 260] on li "08" at bounding box center [658, 258] width 32 height 17
click at [726, 242] on li "AM" at bounding box center [721, 241] width 31 height 17
type input "08:40 AM"
click at [738, 193] on div at bounding box center [431, 222] width 862 height 445
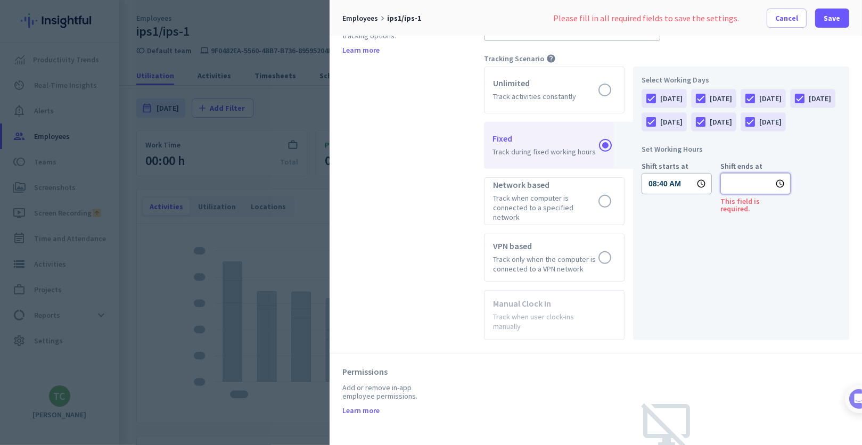
click at [738, 194] on input "text" at bounding box center [755, 183] width 70 height 21
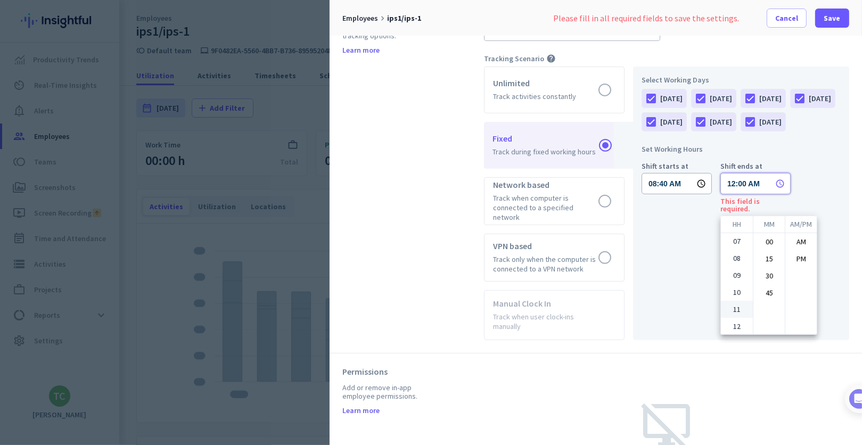
click at [732, 314] on ul "01 02 03 04 05 06 07 08 09 10 11 12" at bounding box center [737, 283] width 32 height 101
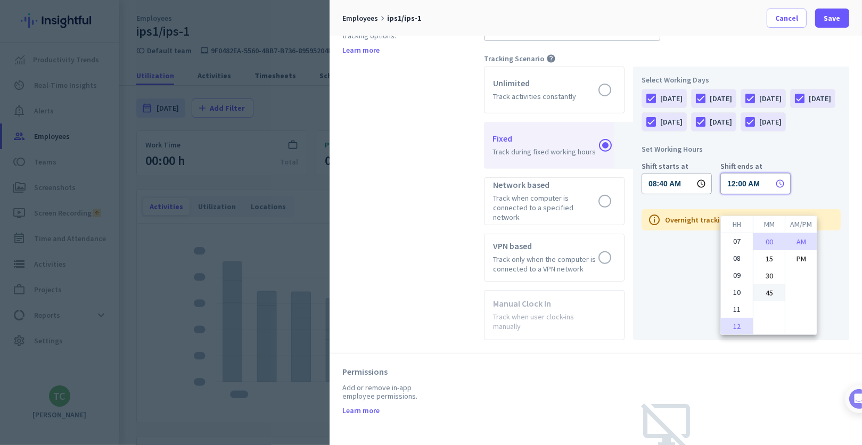
click at [773, 294] on li "45" at bounding box center [768, 292] width 31 height 17
click at [802, 260] on li "PM" at bounding box center [800, 258] width 31 height 17
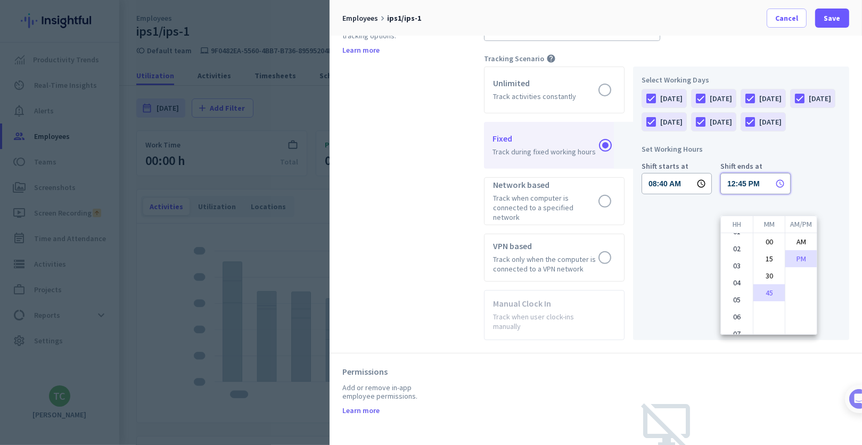
scroll to position [0, 0]
click at [735, 308] on li "05" at bounding box center [737, 309] width 32 height 17
type input "05:45 PM"
click at [800, 255] on li "PM" at bounding box center [800, 258] width 31 height 17
click at [828, 187] on div at bounding box center [431, 222] width 862 height 445
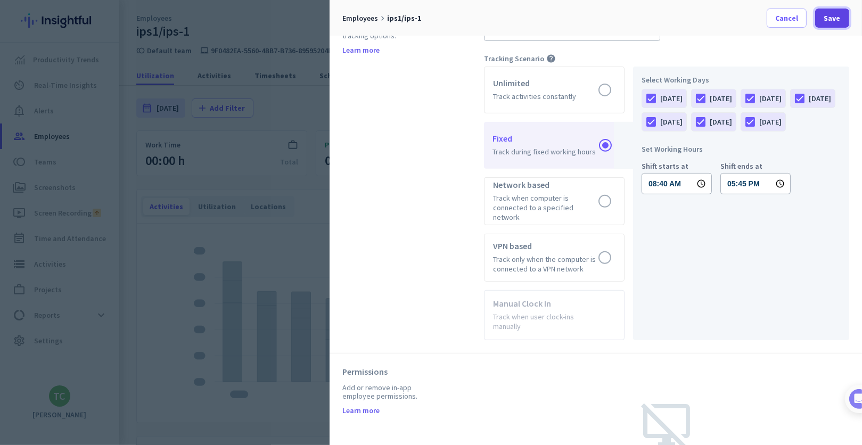
click at [842, 11] on span at bounding box center [832, 18] width 34 height 26
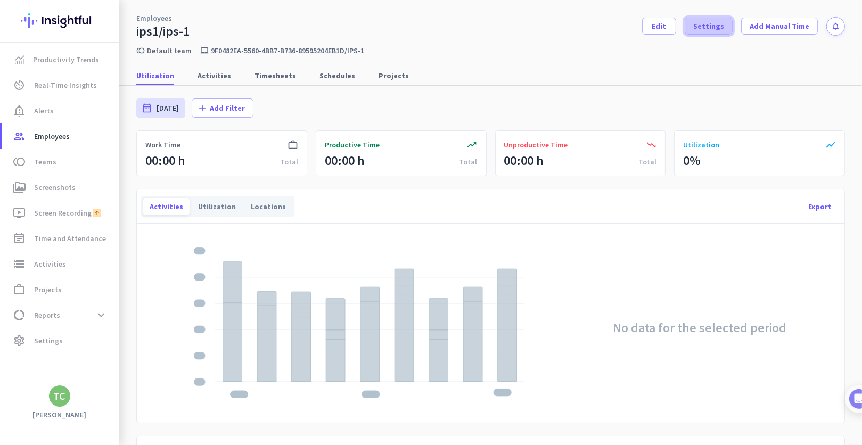
click at [692, 25] on span at bounding box center [708, 26] width 47 height 26
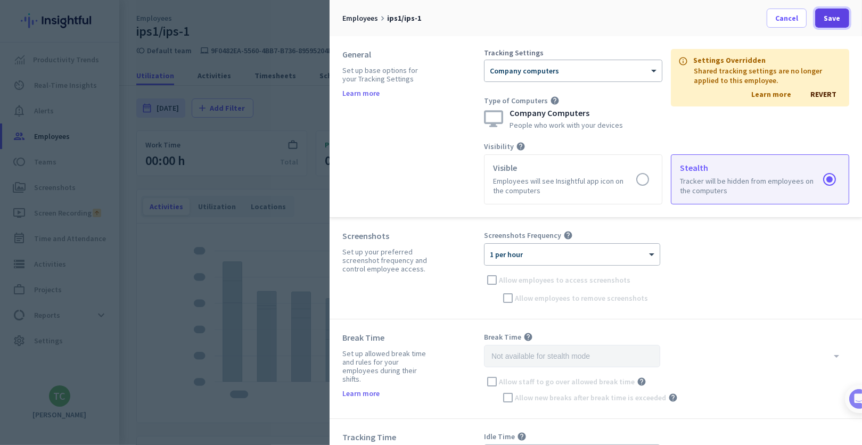
click at [830, 13] on span "Save" at bounding box center [832, 18] width 17 height 11
